Goal: Task Accomplishment & Management: Complete application form

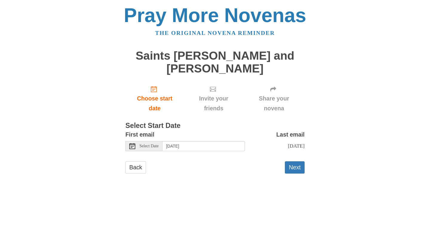
click at [214, 102] on span "Invite your friends" at bounding box center [214, 104] width 48 height 20
click at [213, 90] on use at bounding box center [213, 89] width 6 height 5
click at [215, 99] on span "Invite your friends" at bounding box center [214, 104] width 48 height 20
click at [296, 168] on button "Next" at bounding box center [295, 168] width 20 height 12
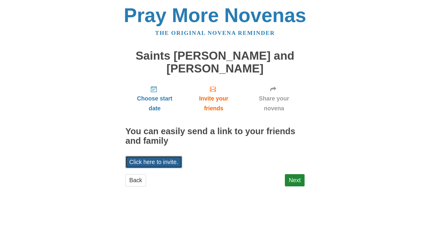
click at [168, 161] on link "Click here to invite." at bounding box center [153, 162] width 57 height 12
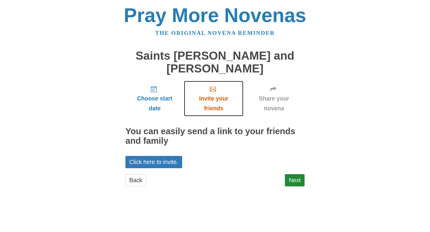
click at [219, 102] on span "Invite your friends" at bounding box center [214, 104] width 48 height 20
click at [219, 91] on link "Invite your friends" at bounding box center [213, 99] width 59 height 36
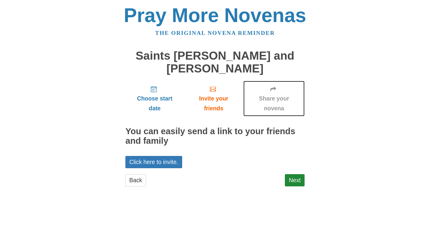
click at [272, 103] on span "Share your novena" at bounding box center [273, 104] width 49 height 20
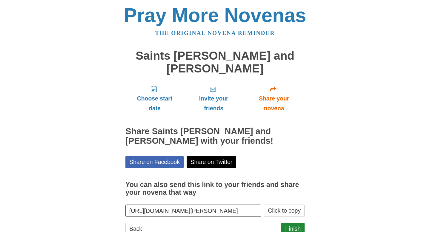
scroll to position [20, 0]
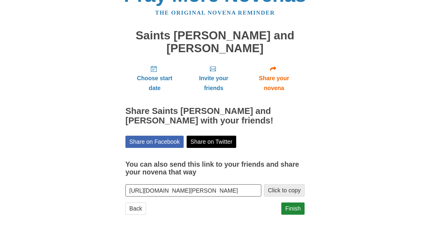
click at [273, 189] on button "Click to copy" at bounding box center [284, 191] width 41 height 12
click at [295, 209] on link "Finish" at bounding box center [292, 209] width 23 height 12
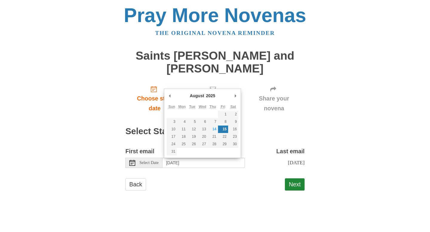
click at [191, 163] on input "Friday, August 15th" at bounding box center [204, 163] width 82 height 10
click at [189, 161] on input "Friday, August 15th" at bounding box center [204, 163] width 82 height 10
type input "Thursday, August 14th"
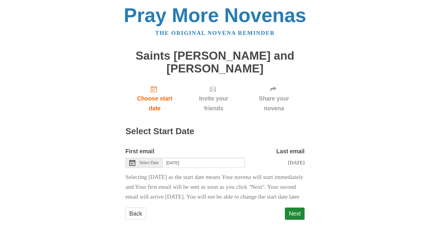
click at [305, 224] on div "Pray More Novenas The original novena reminder Saints Joachim and Anne Novena C…" at bounding box center [215, 119] width 350 height 238
click at [297, 220] on button "Next" at bounding box center [295, 214] width 20 height 12
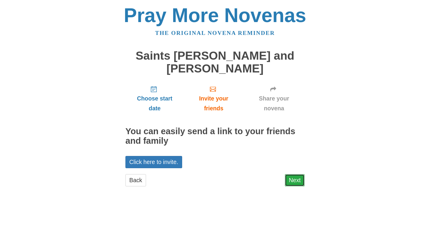
click at [301, 181] on link "Next" at bounding box center [295, 180] width 20 height 12
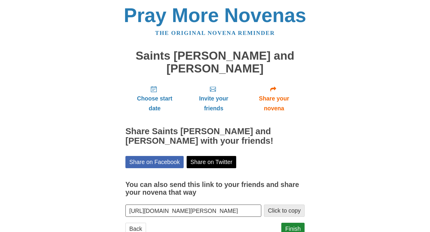
click at [291, 215] on button "Click to copy" at bounding box center [284, 211] width 41 height 12
